Goal: Go to known website: Access a specific website the user already knows

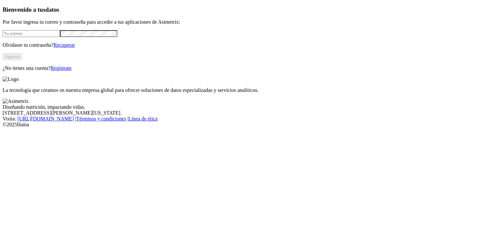
click at [60, 37] on input "email" at bounding box center [31, 33] width 57 height 7
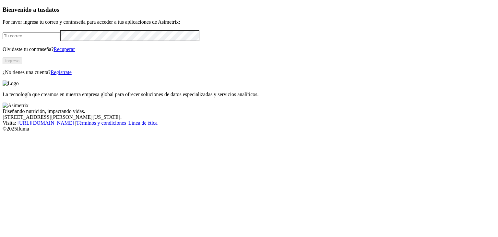
type input "[PERSON_NAME][EMAIL_ADDRESS][DOMAIN_NAME]"
click at [169, 75] on div "Bienvenido a tus datos Por favor ingresa tu correo y contraseña para acceder a …" at bounding box center [249, 40] width 493 height 69
click at [22, 64] on button "Ingresa" at bounding box center [12, 60] width 19 height 7
